Goal: Information Seeking & Learning: Learn about a topic

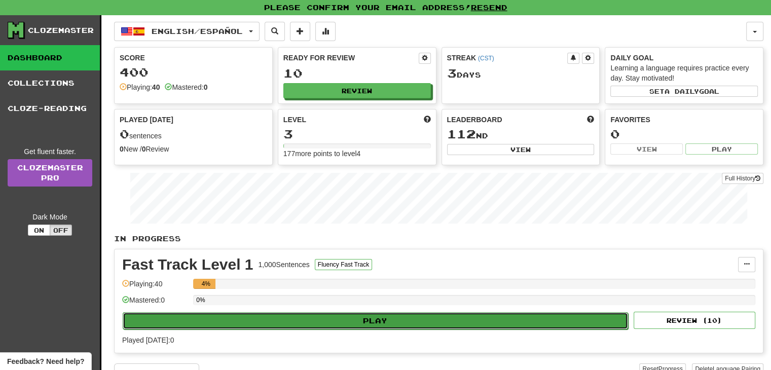
click at [362, 319] on button "Play" at bounding box center [376, 320] width 506 height 17
select select "**"
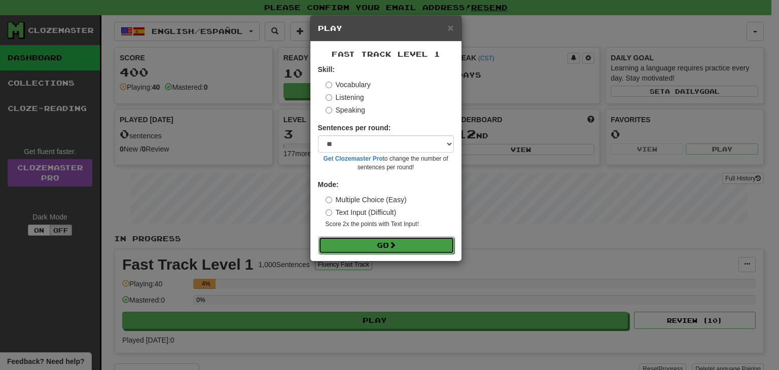
click at [387, 246] on button "Go" at bounding box center [387, 245] width 136 height 17
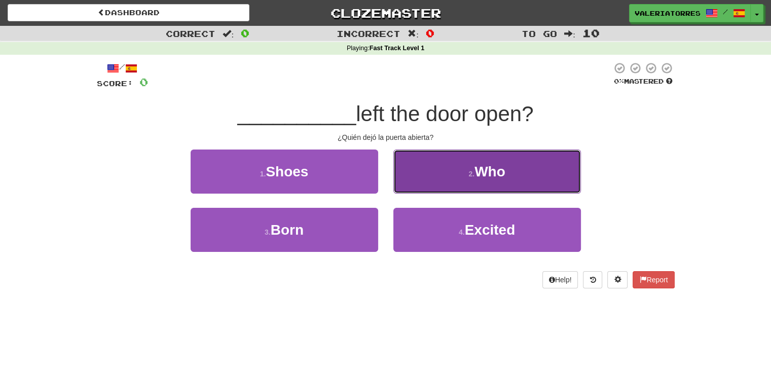
click at [444, 167] on button "2 . Who" at bounding box center [488, 172] width 188 height 44
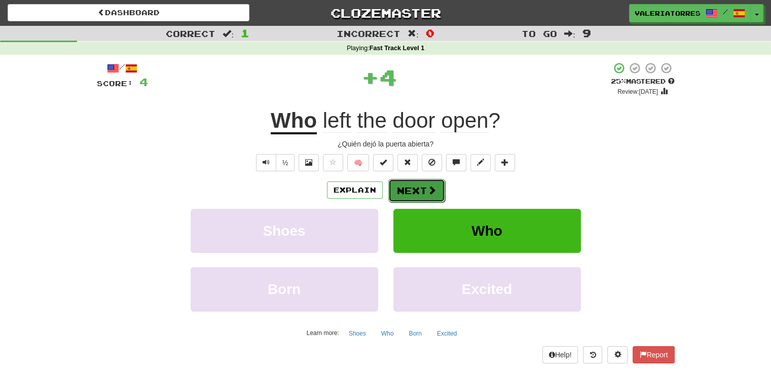
click at [432, 180] on button "Next" at bounding box center [417, 190] width 57 height 23
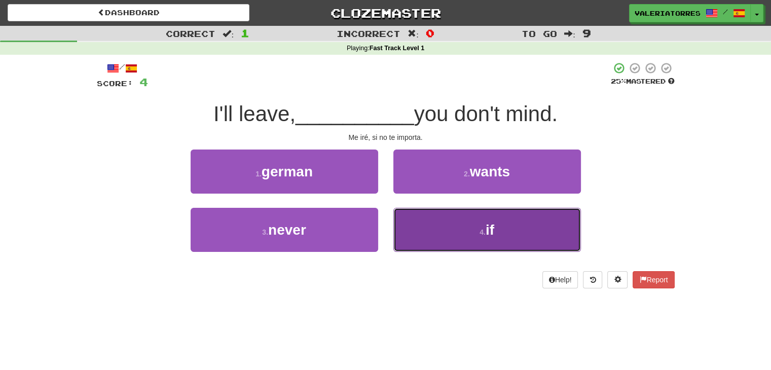
click at [454, 233] on button "4 . if" at bounding box center [488, 230] width 188 height 44
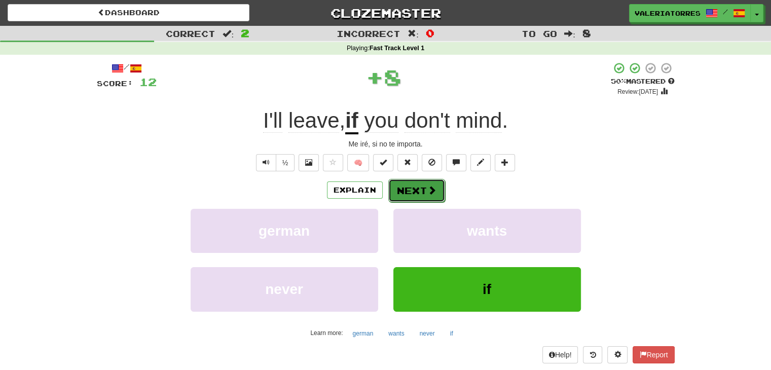
click at [432, 187] on span at bounding box center [432, 190] width 9 height 9
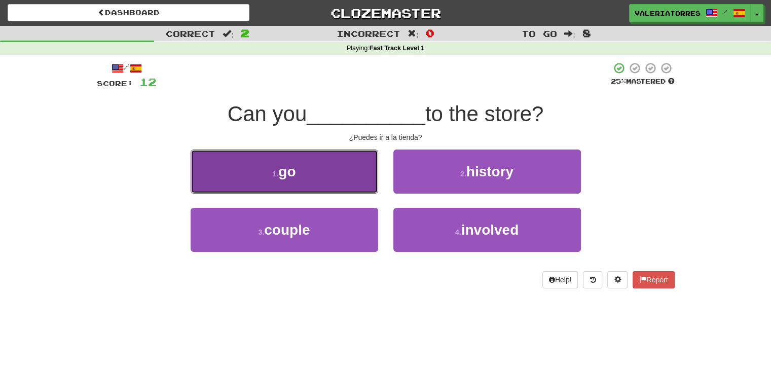
click at [323, 186] on button "1 . go" at bounding box center [285, 172] width 188 height 44
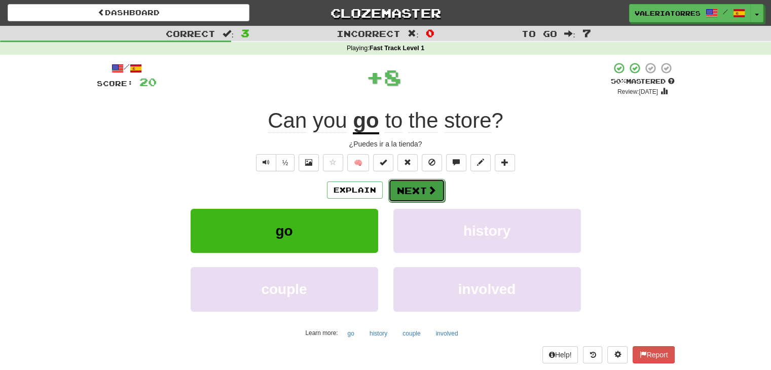
click at [413, 181] on button "Next" at bounding box center [417, 190] width 57 height 23
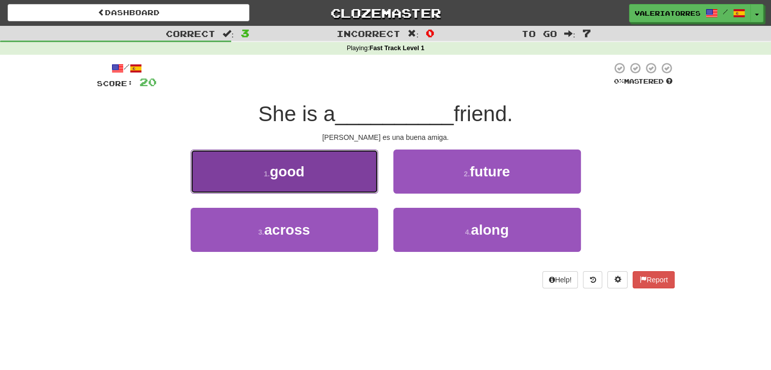
click at [351, 183] on button "1 . good" at bounding box center [285, 172] width 188 height 44
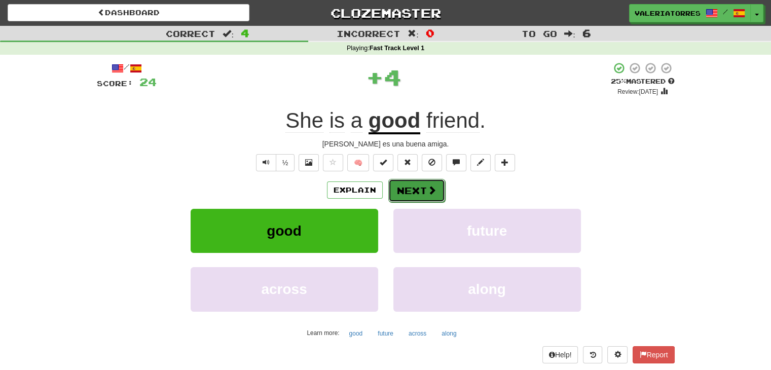
click at [403, 196] on button "Next" at bounding box center [417, 190] width 57 height 23
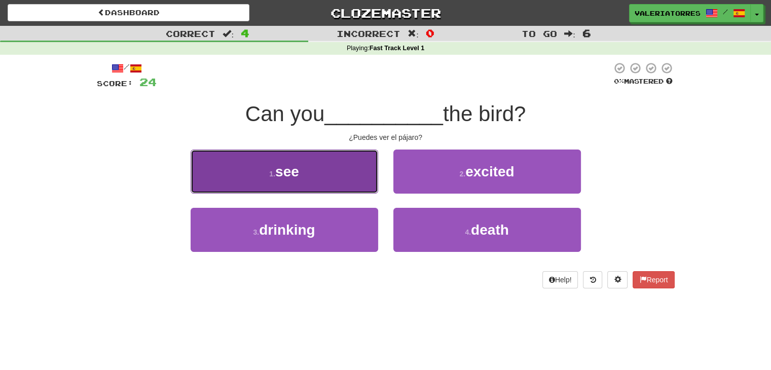
click at [339, 174] on button "1 . see" at bounding box center [285, 172] width 188 height 44
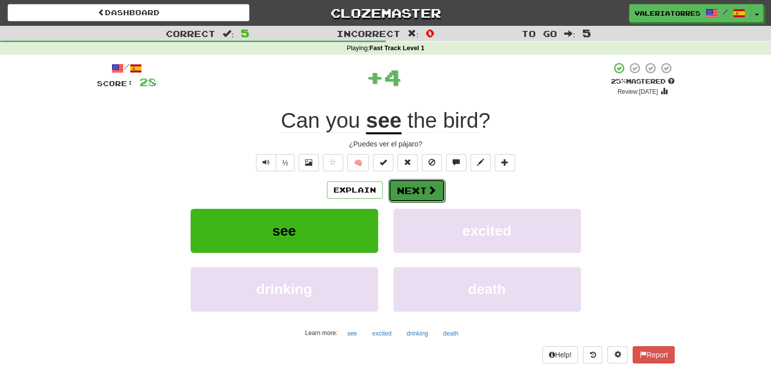
click at [418, 191] on button "Next" at bounding box center [417, 190] width 57 height 23
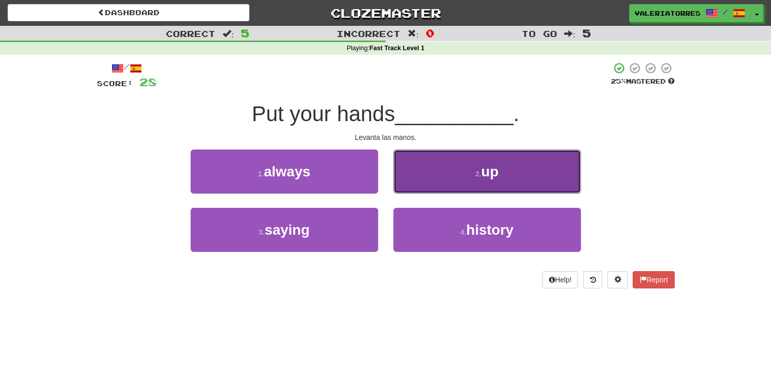
click at [441, 182] on button "2 . up" at bounding box center [488, 172] width 188 height 44
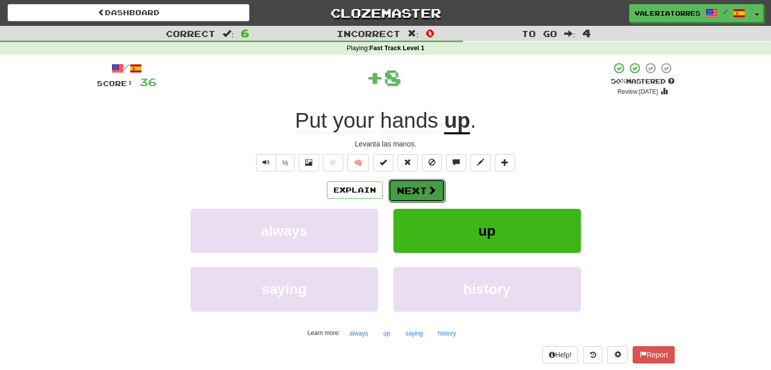
click at [428, 192] on span at bounding box center [432, 190] width 9 height 9
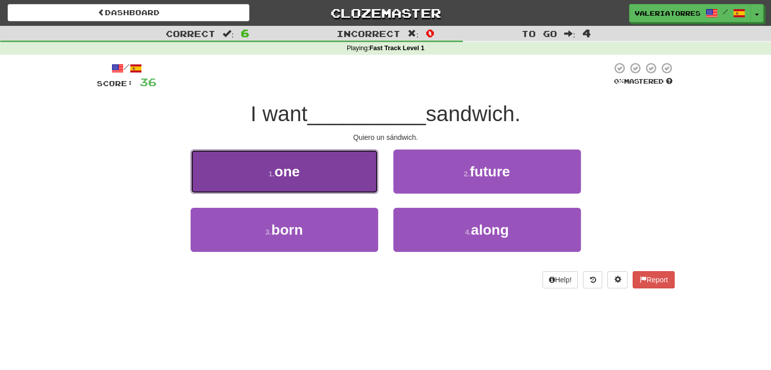
click at [357, 183] on button "1 . one" at bounding box center [285, 172] width 188 height 44
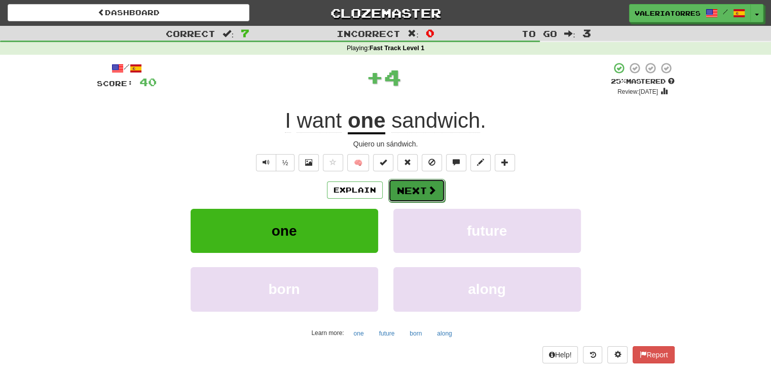
click at [405, 179] on button "Next" at bounding box center [417, 190] width 57 height 23
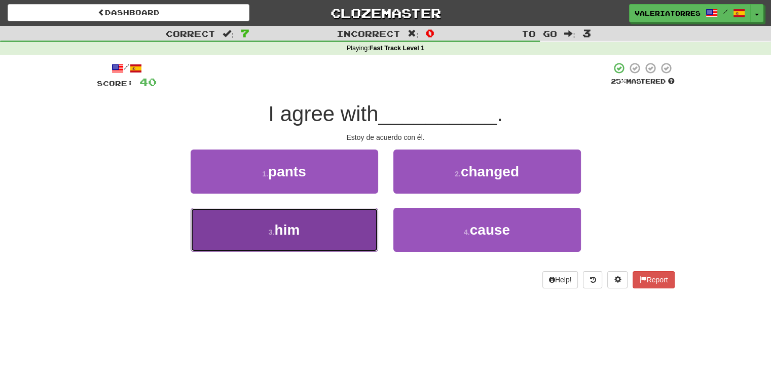
click at [351, 220] on button "3 . him" at bounding box center [285, 230] width 188 height 44
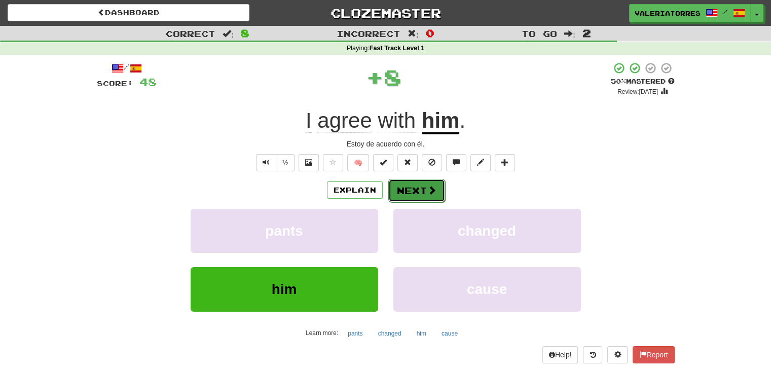
click at [412, 184] on button "Next" at bounding box center [417, 190] width 57 height 23
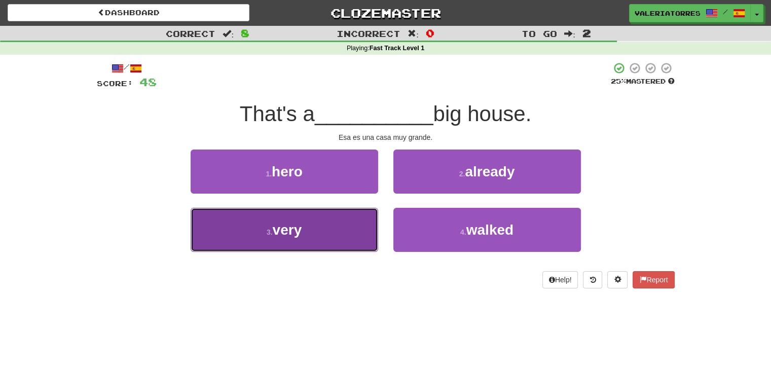
click at [334, 229] on button "3 . very" at bounding box center [285, 230] width 188 height 44
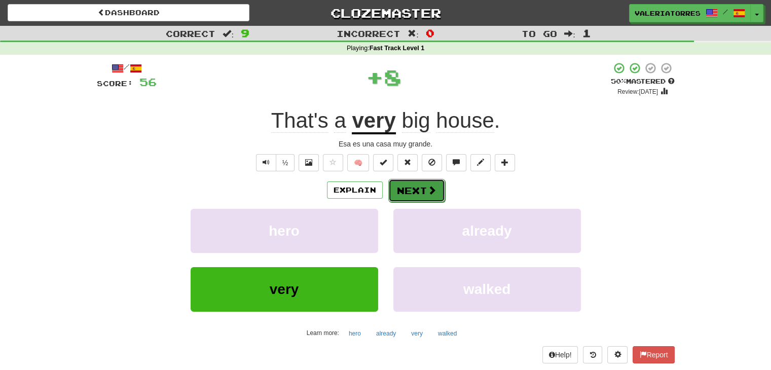
click at [404, 190] on button "Next" at bounding box center [417, 190] width 57 height 23
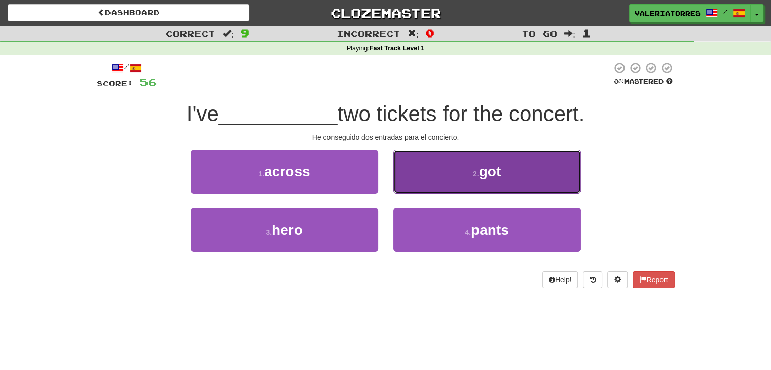
click at [431, 180] on button "2 . got" at bounding box center [488, 172] width 188 height 44
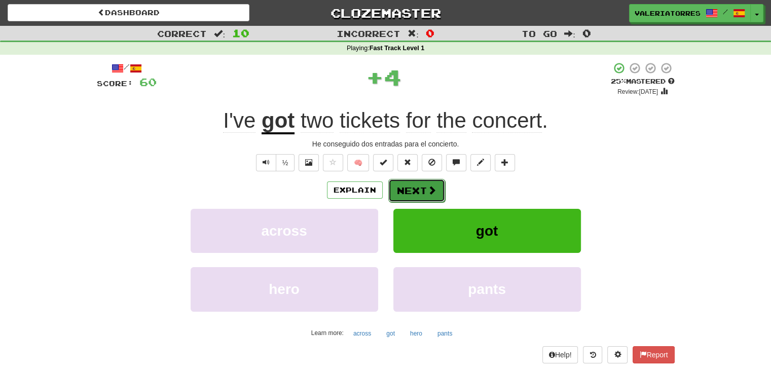
click at [415, 188] on button "Next" at bounding box center [417, 190] width 57 height 23
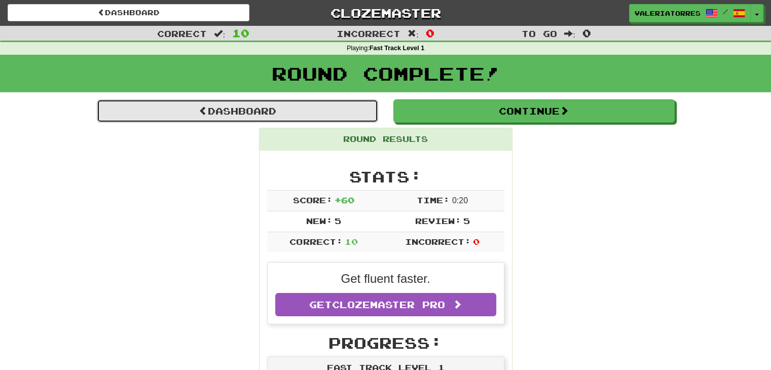
click at [278, 104] on link "Dashboard" at bounding box center [237, 110] width 281 height 23
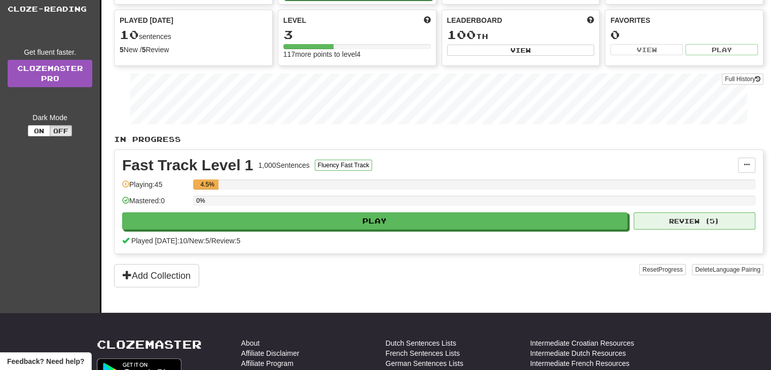
scroll to position [101, 0]
